Goal: Task Accomplishment & Management: Complete application form

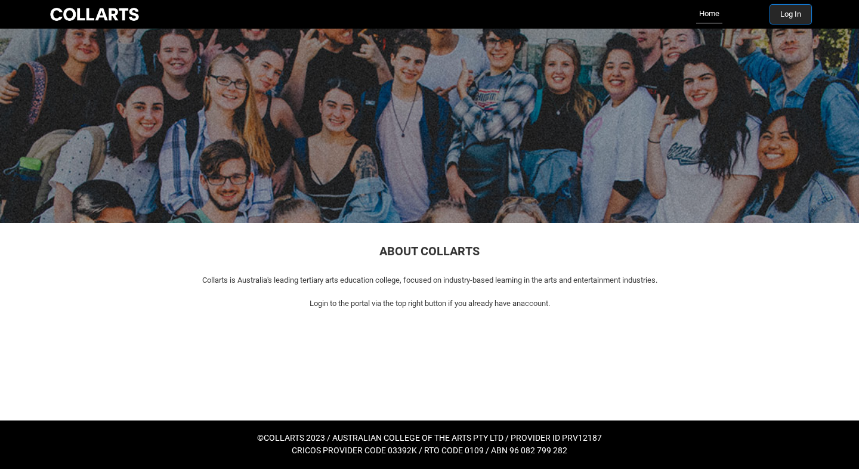
click at [787, 16] on button "Log In" at bounding box center [790, 14] width 41 height 19
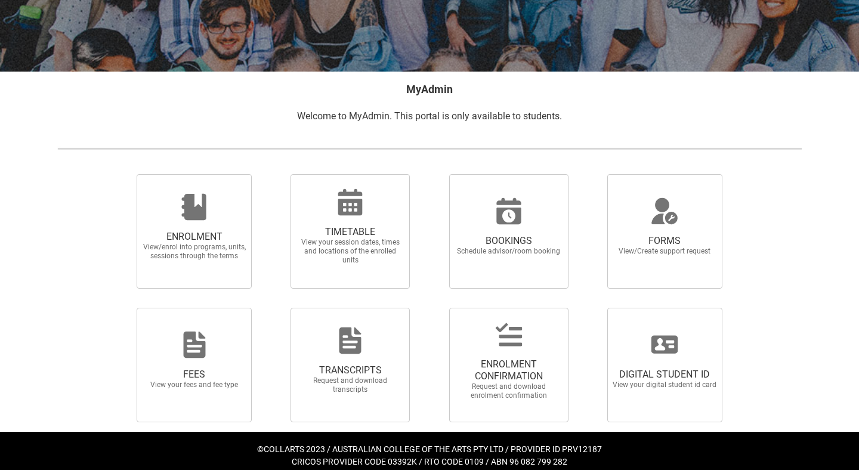
scroll to position [168, 0]
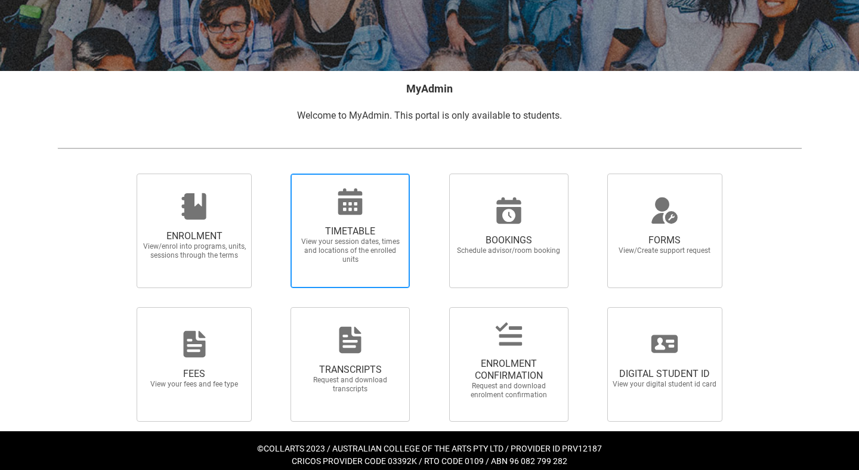
click at [380, 241] on span "View your session dates, times and locations of the enrolled units" at bounding box center [350, 250] width 105 height 27
click at [275, 173] on input "TIMETABLE View your session dates, times and locations of the enrolled units" at bounding box center [275, 173] width 1 height 1
radio input "true"
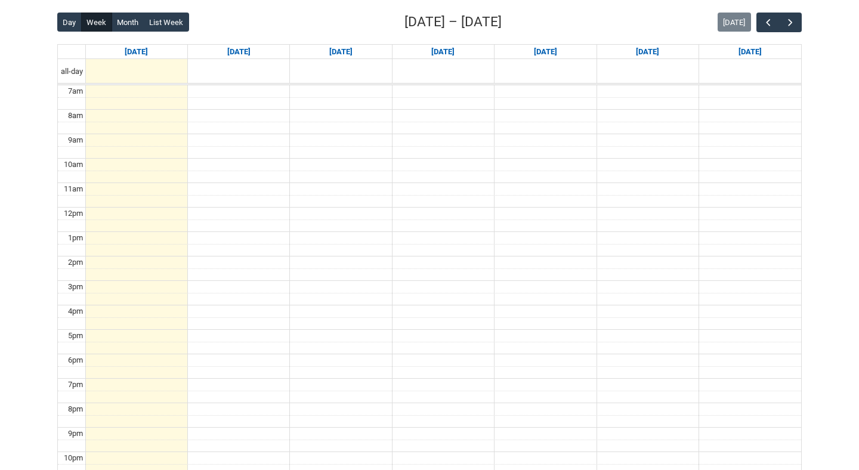
scroll to position [290, 0]
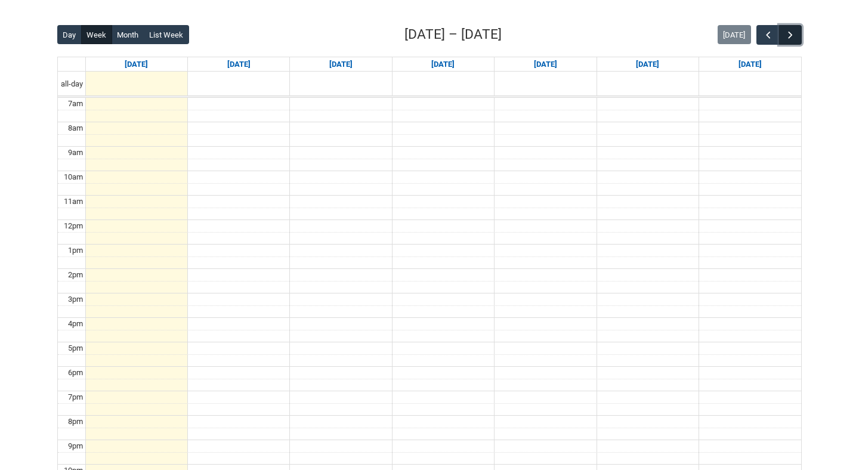
click at [793, 32] on span "button" at bounding box center [790, 35] width 12 height 12
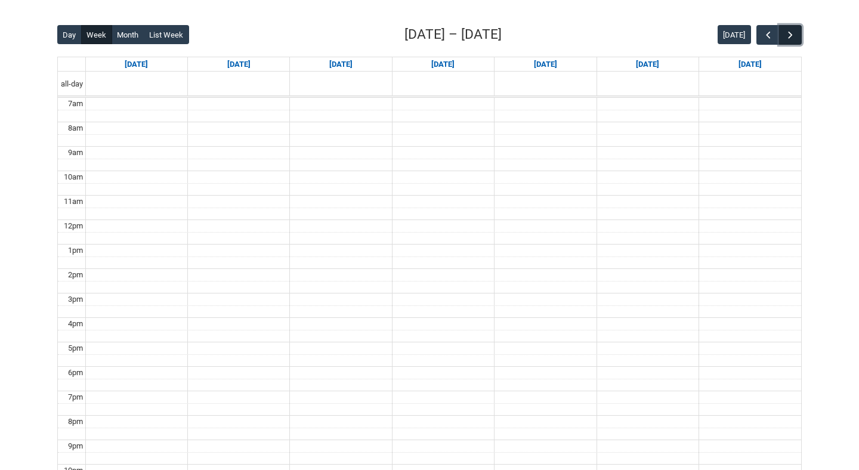
click at [793, 32] on span "button" at bounding box center [790, 35] width 12 height 12
click at [767, 32] on span "button" at bounding box center [768, 35] width 12 height 12
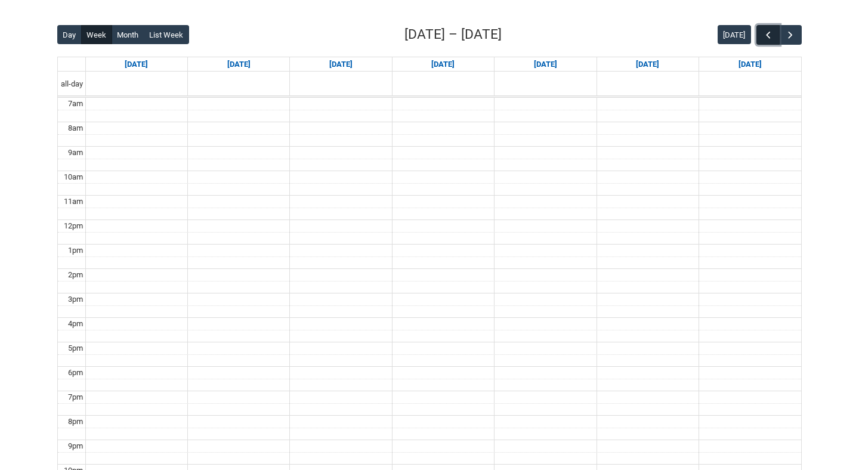
click at [767, 32] on span "button" at bounding box center [768, 35] width 12 height 12
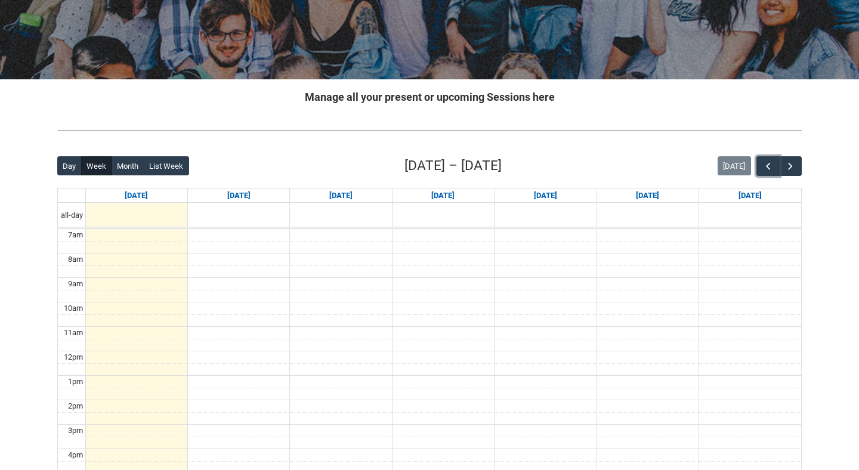
scroll to position [0, 0]
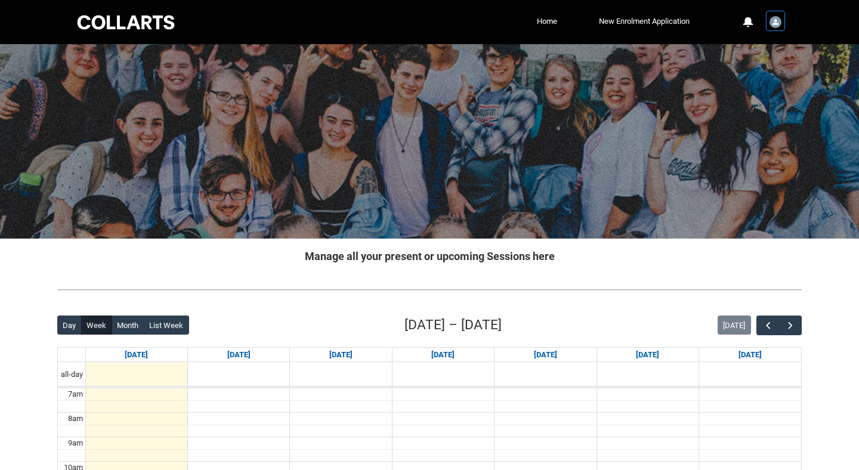
click at [782, 21] on div "User Profile Student.ajamies.20231097" at bounding box center [775, 21] width 17 height 18
click at [805, 15] on div at bounding box center [429, 22] width 859 height 44
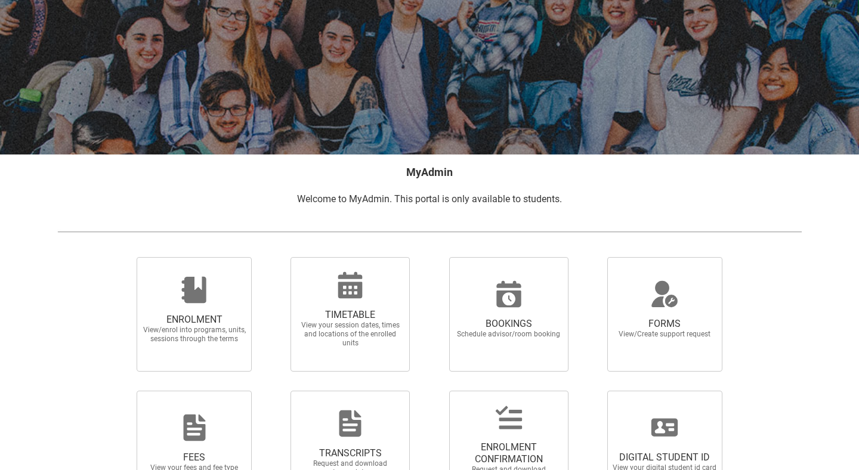
scroll to position [177, 0]
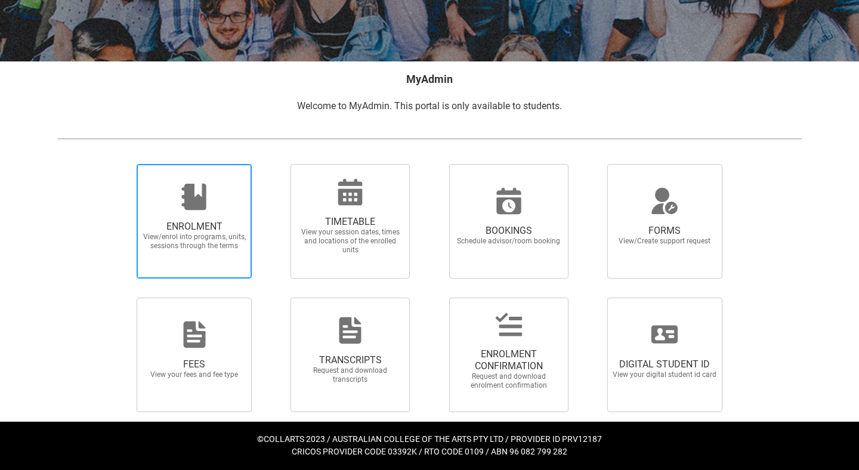
click at [218, 212] on span "ENROLMENT View/enrol into programs, units, sessions through the terms" at bounding box center [194, 235] width 114 height 49
click at [122, 164] on input "ENROLMENT View/enrol into programs, units, sessions through the terms" at bounding box center [122, 163] width 1 height 1
radio input "true"
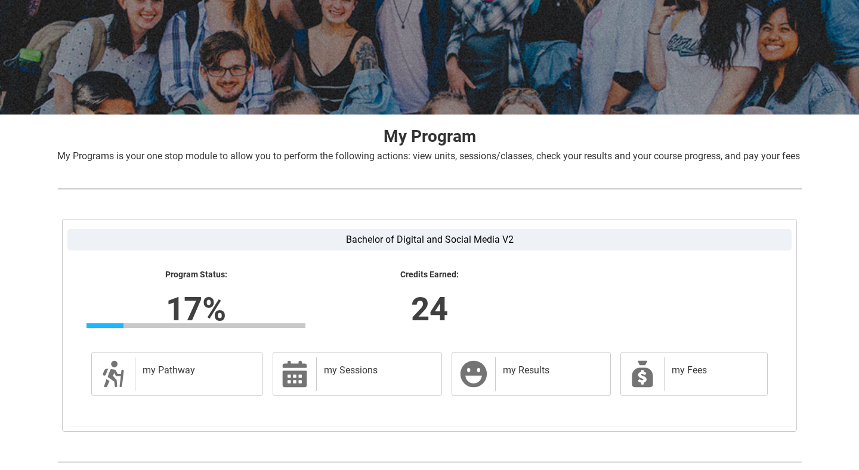
scroll to position [194, 0]
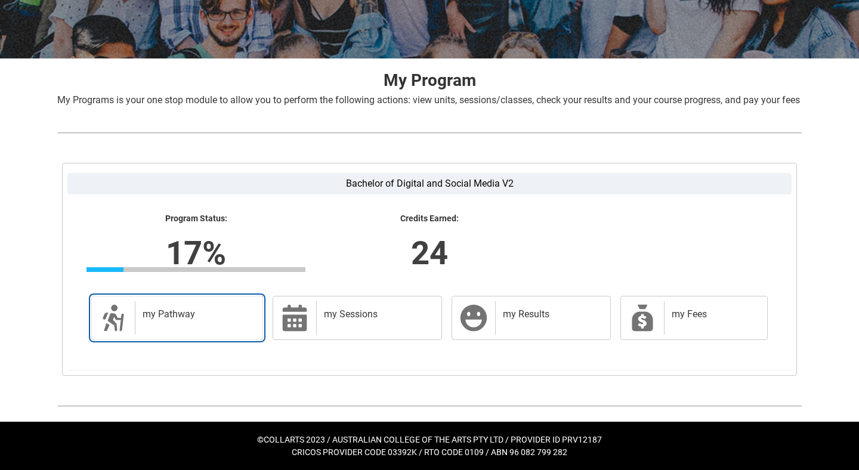
click at [154, 329] on div "my Pathway" at bounding box center [196, 317] width 123 height 33
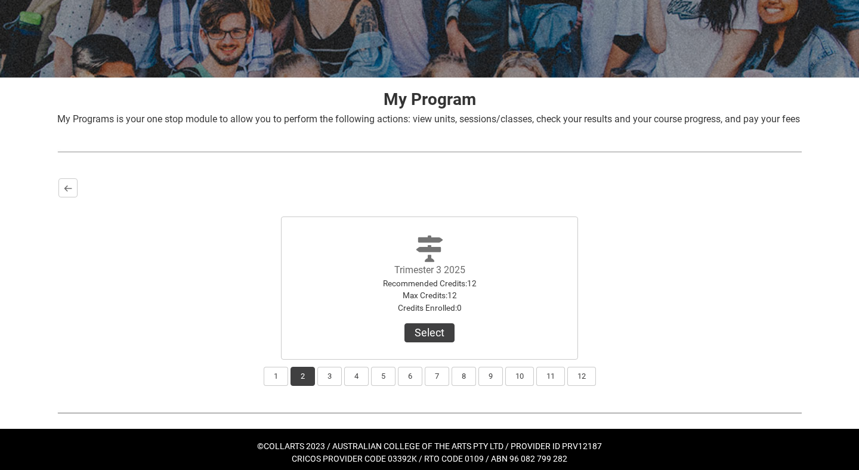
scroll to position [182, 0]
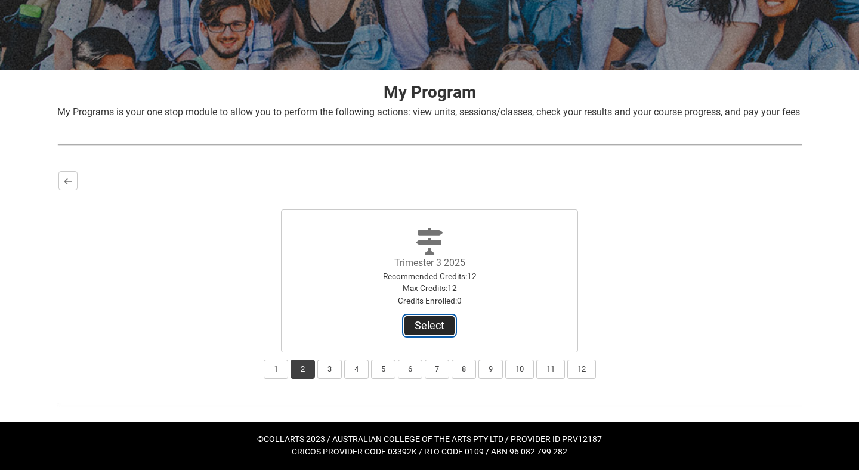
click at [438, 320] on button "Select" at bounding box center [429, 325] width 50 height 19
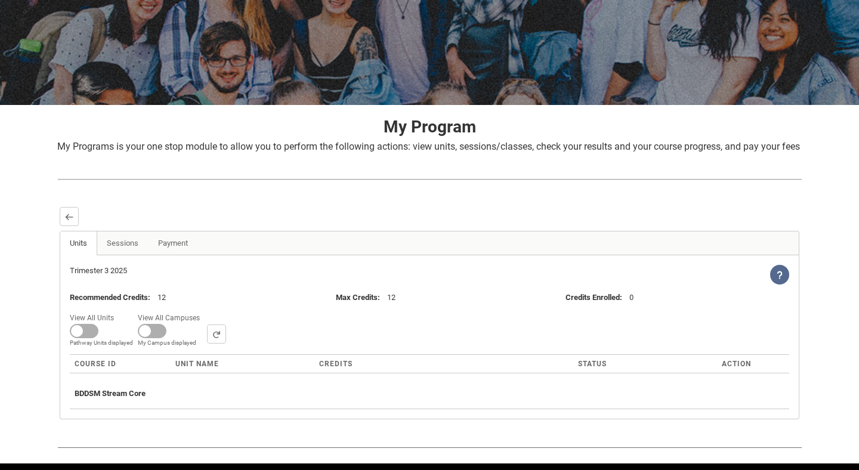
scroll to position [189, 0]
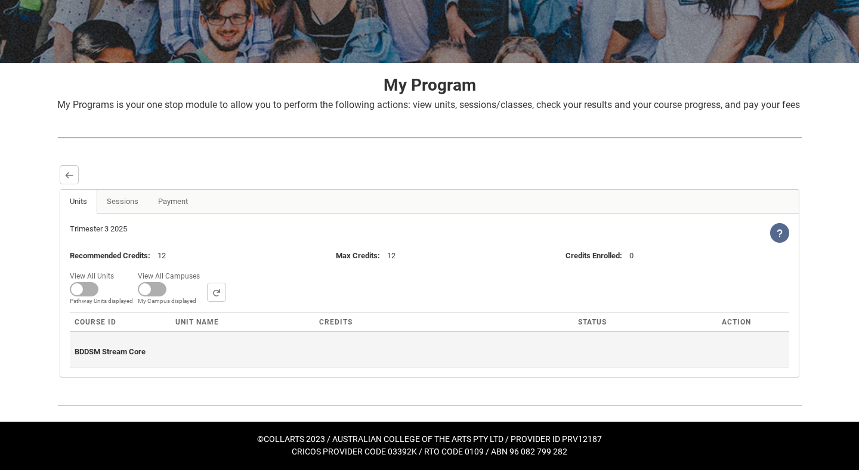
click at [129, 354] on span "BDDSM Stream Core" at bounding box center [110, 351] width 71 height 9
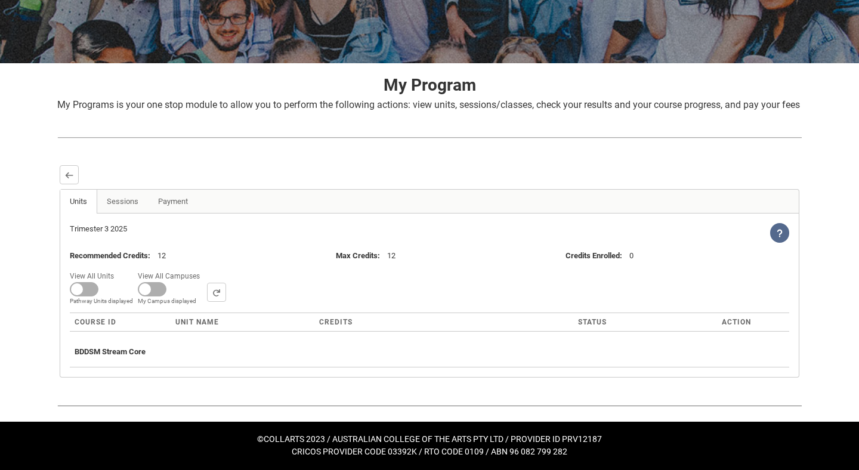
click at [107, 321] on span "Course ID" at bounding box center [96, 322] width 42 height 8
click at [91, 287] on span at bounding box center [84, 289] width 29 height 14
click at [118, 268] on input "View All Units All Units displayed Pathway Units displayed" at bounding box center [118, 268] width 1 height 1
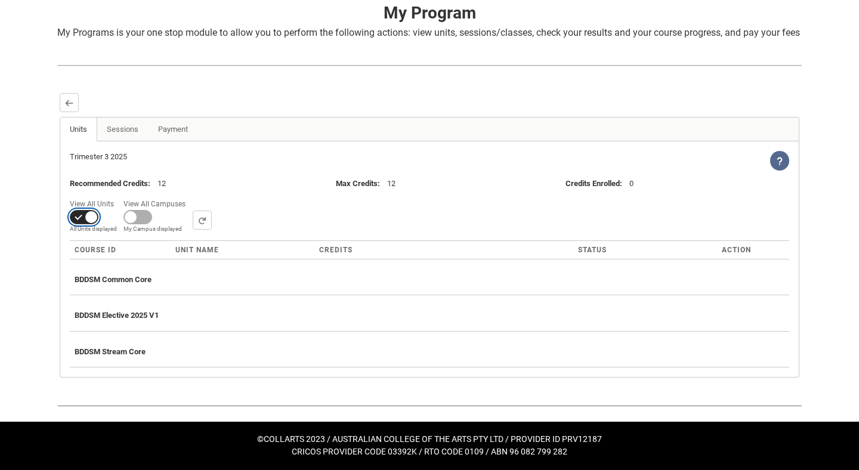
scroll to position [258, 0]
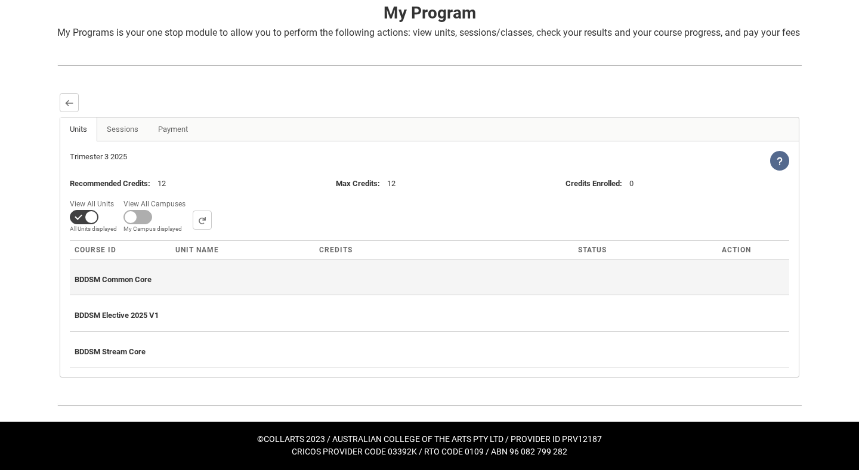
click at [124, 284] on span "BDDSM Common Core" at bounding box center [113, 279] width 77 height 9
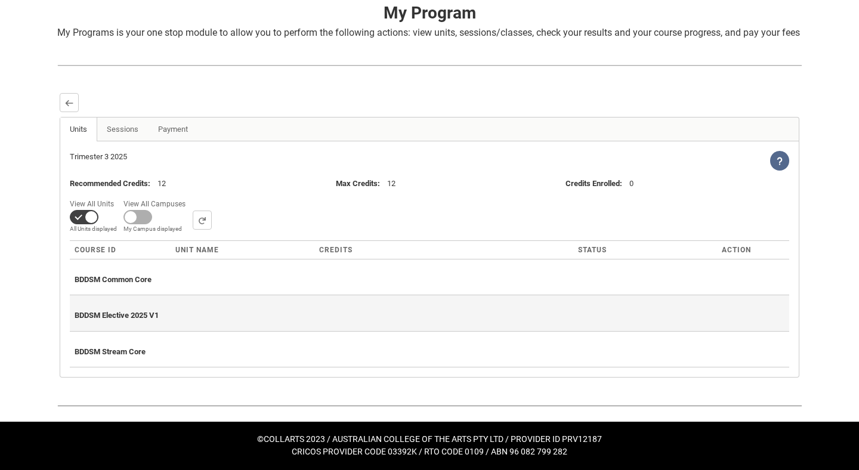
click at [122, 317] on span "BDDSM Elective 2025 V1" at bounding box center [117, 315] width 84 height 9
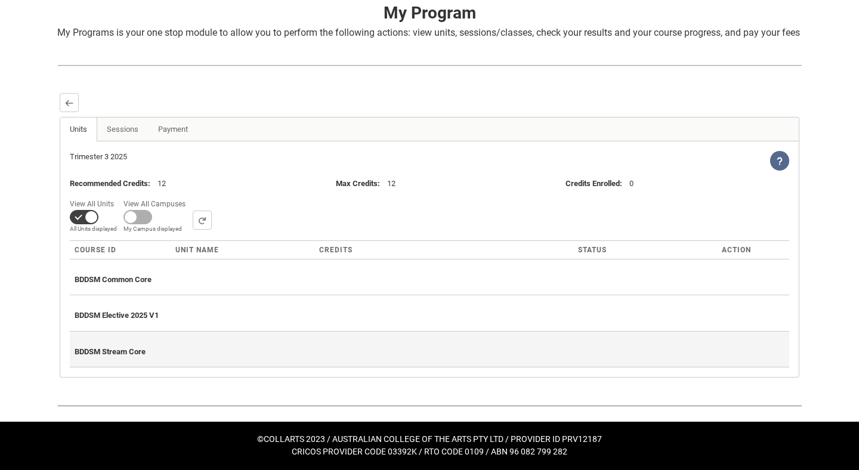
click at [134, 338] on th "BDDSM Stream Core" at bounding box center [429, 349] width 719 height 36
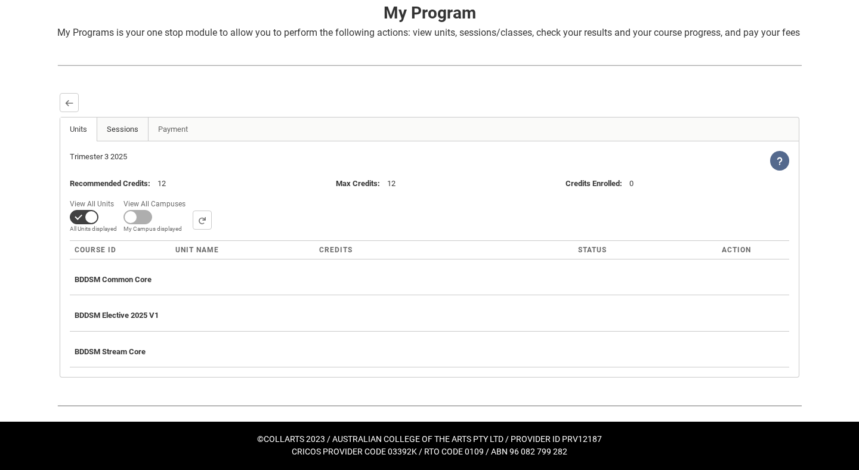
click at [128, 135] on link "Sessions" at bounding box center [123, 129] width 52 height 24
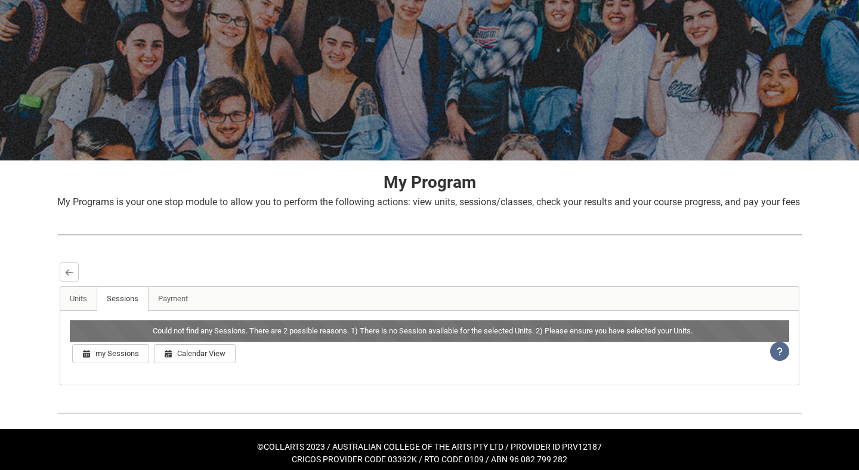
scroll to position [100, 0]
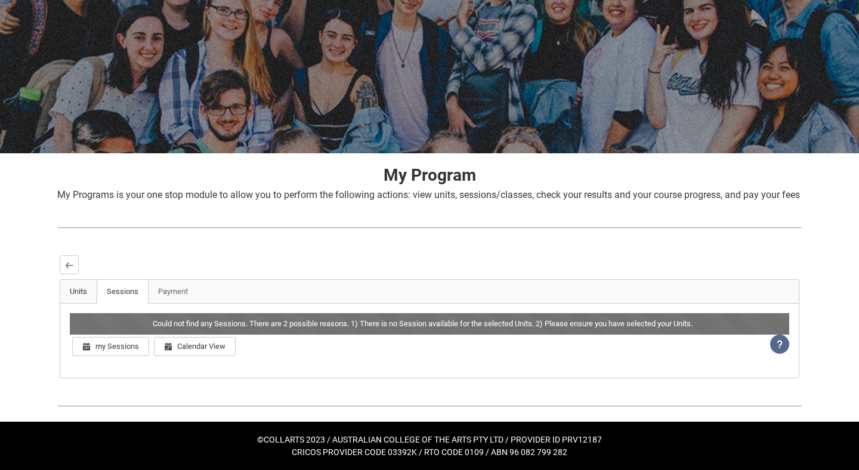
click at [78, 288] on link "Units" at bounding box center [78, 292] width 37 height 24
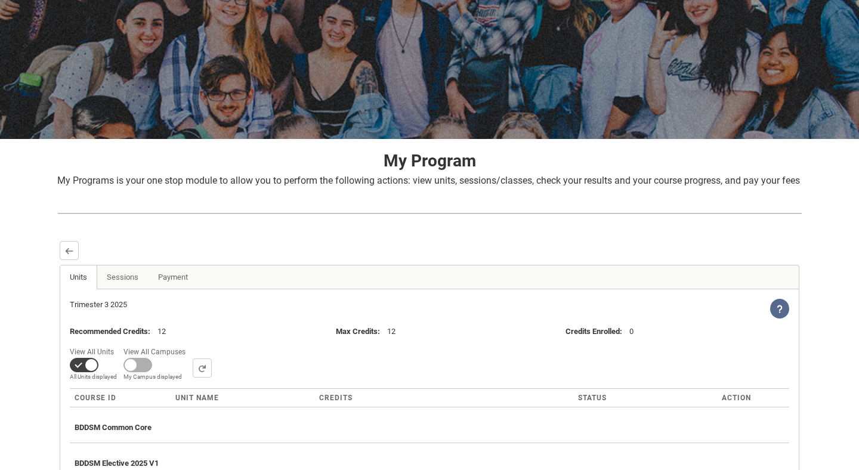
scroll to position [261, 0]
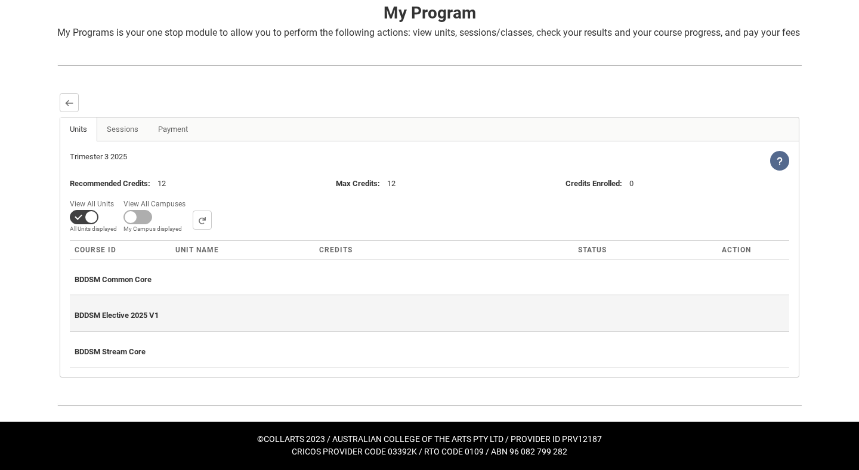
click at [146, 312] on span "BDDSM Elective 2025 V1" at bounding box center [117, 315] width 84 height 9
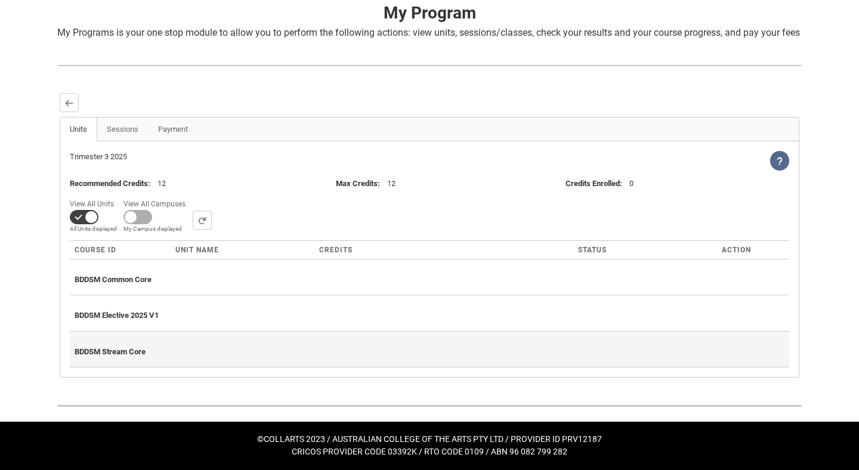
click at [135, 352] on span "BDDSM Stream Core" at bounding box center [110, 351] width 71 height 9
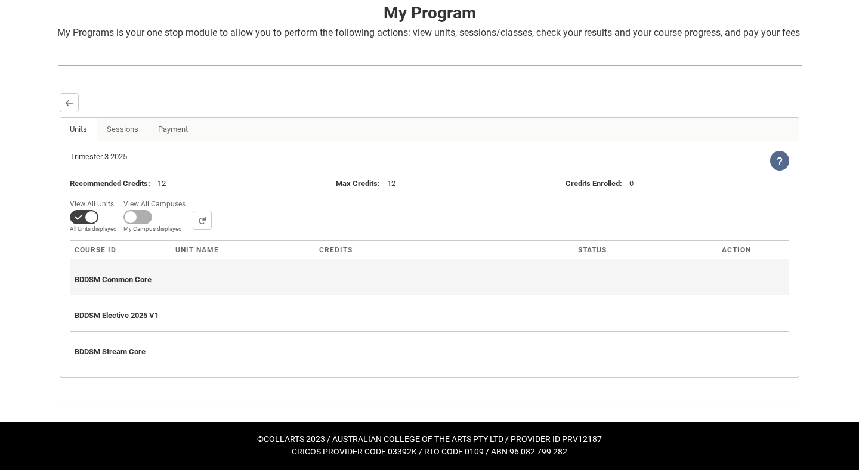
click at [130, 273] on div "BDDSM Common Core" at bounding box center [429, 277] width 709 height 26
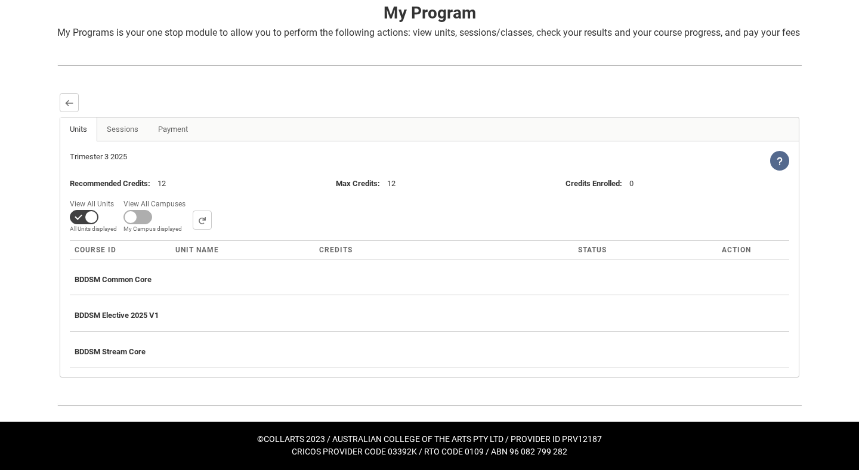
click at [111, 249] on span "Course ID" at bounding box center [96, 250] width 42 height 8
click at [79, 218] on span at bounding box center [84, 217] width 29 height 14
click at [118, 196] on input "View All Units All Units displayed Pathway Units displayed" at bounding box center [118, 196] width 1 height 1
checkbox input "false"
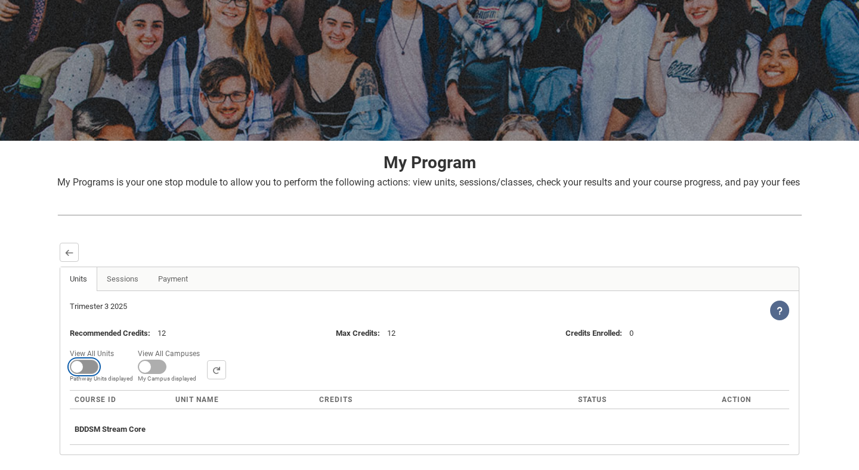
scroll to position [0, 0]
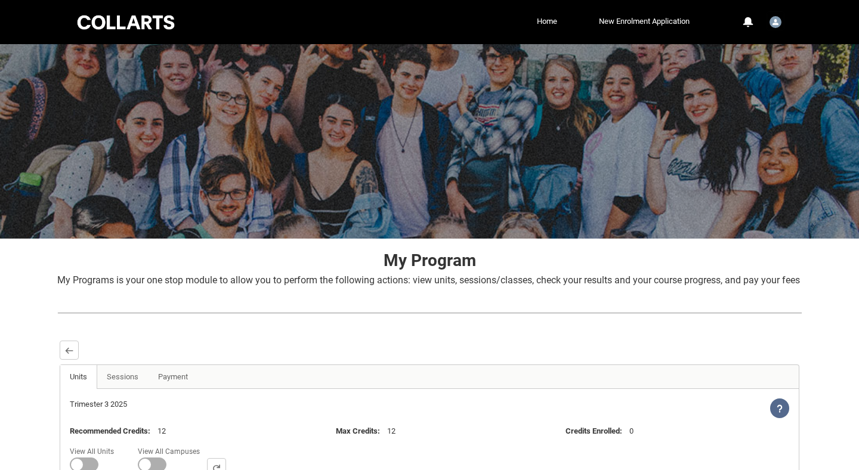
click at [151, 26] on div at bounding box center [125, 22] width 101 height 18
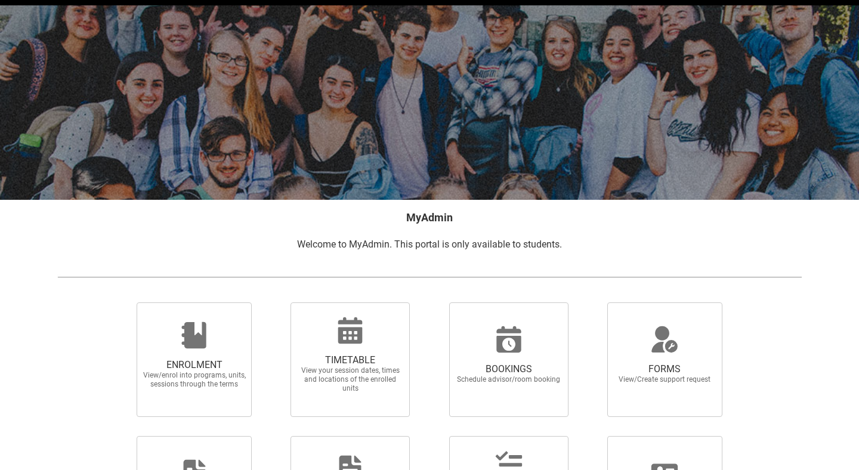
scroll to position [177, 0]
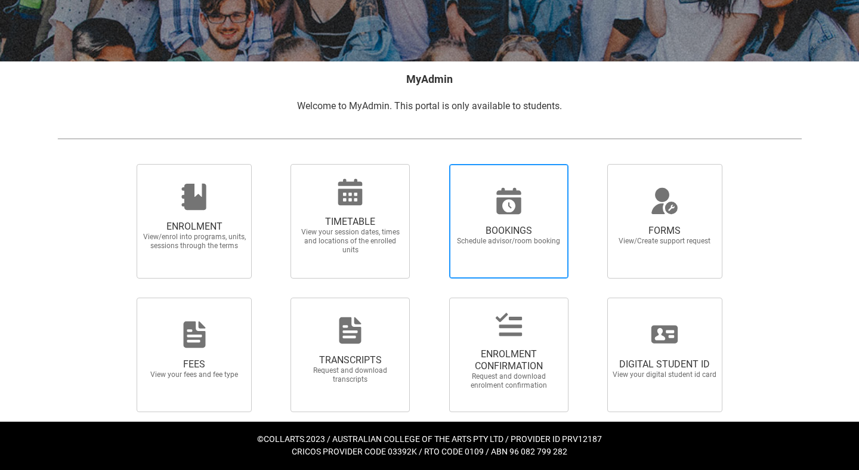
click at [505, 216] on span "BOOKINGS Schedule advisor/room booking" at bounding box center [508, 235] width 114 height 40
click at [434, 164] on input "BOOKINGS Schedule advisor/room booking" at bounding box center [433, 163] width 1 height 1
radio input "true"
